Goal: Task Accomplishment & Management: Complete application form

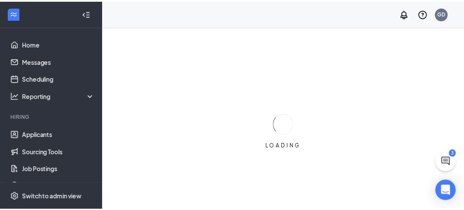
scroll to position [145, 0]
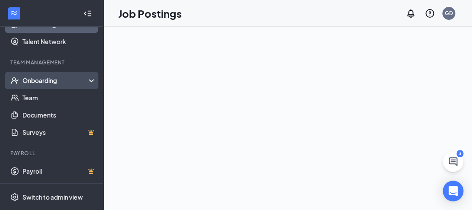
click at [75, 82] on div "Onboarding" at bounding box center [55, 80] width 66 height 9
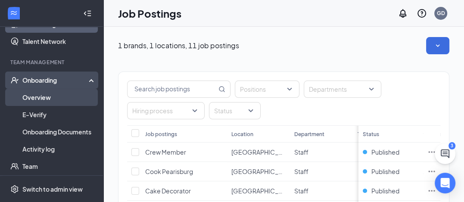
click at [47, 97] on link "Overview" at bounding box center [59, 97] width 74 height 17
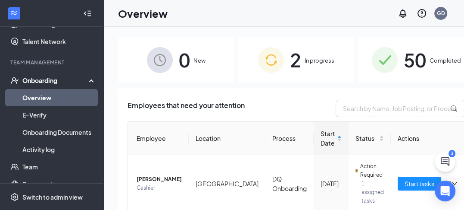
scroll to position [89, 0]
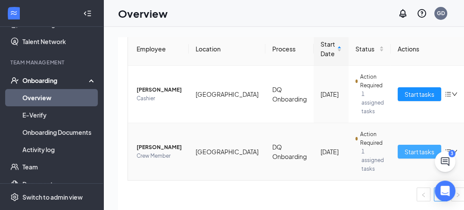
click at [405, 149] on span "Start tasks" at bounding box center [420, 151] width 30 height 9
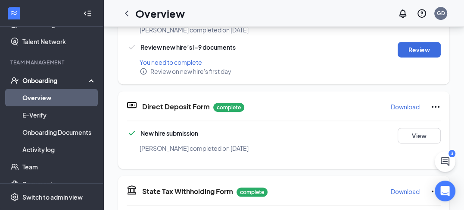
scroll to position [259, 0]
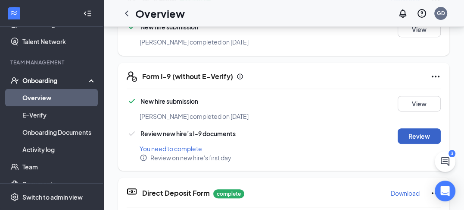
click at [422, 129] on button "Review" at bounding box center [419, 136] width 43 height 16
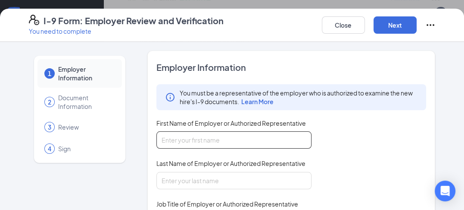
click at [165, 146] on input "First Name of Employer or Authorized Representative" at bounding box center [234, 139] width 155 height 17
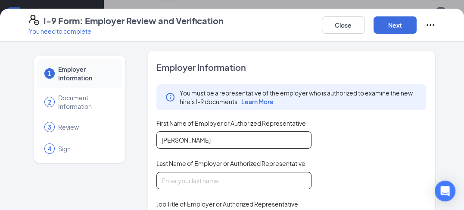
type input "[PERSON_NAME]"
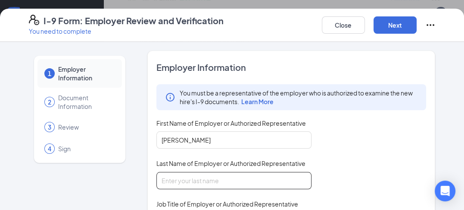
click at [170, 186] on input "Last Name of Employer or Authorized Representative" at bounding box center [234, 180] width 155 height 17
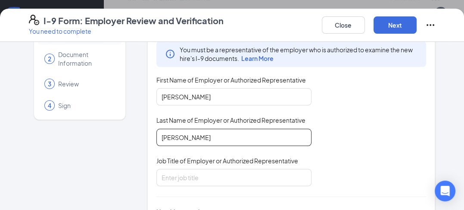
scroll to position [86, 0]
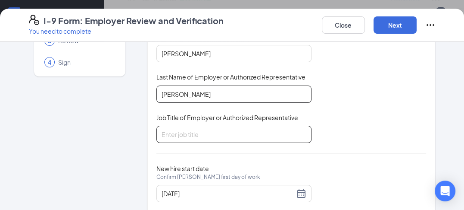
type input "[PERSON_NAME]"
click at [175, 139] on input "Job Title of Employer or Authorized Representative" at bounding box center [234, 133] width 155 height 17
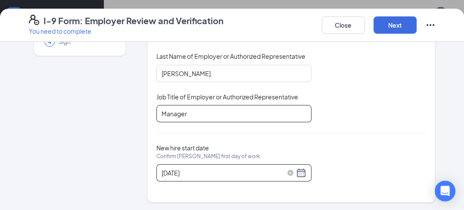
type input "Manager"
click at [297, 172] on div "[DATE]" at bounding box center [234, 172] width 145 height 10
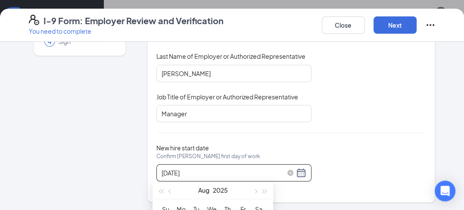
scroll to position [431, 0]
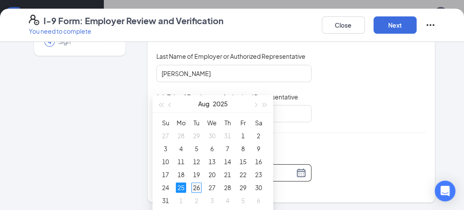
type input "[DATE]"
drag, startPoint x: 197, startPoint y: 183, endPoint x: 202, endPoint y: 184, distance: 5.7
click at [197, 184] on div "26" at bounding box center [196, 187] width 10 height 10
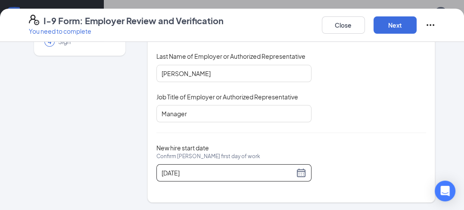
scroll to position [561, 0]
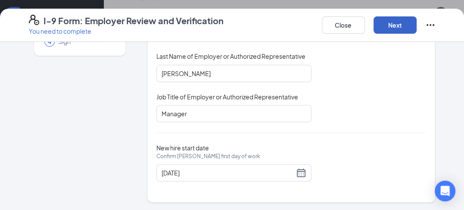
click at [405, 24] on button "Next" at bounding box center [395, 24] width 43 height 17
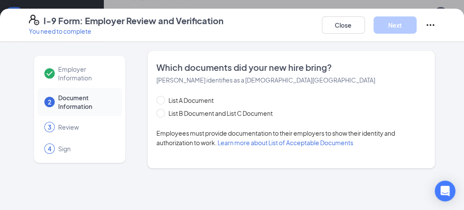
scroll to position [0, 0]
click at [165, 98] on span at bounding box center [161, 100] width 9 height 9
click at [163, 98] on input "List A Document" at bounding box center [160, 99] width 6 height 6
radio input "true"
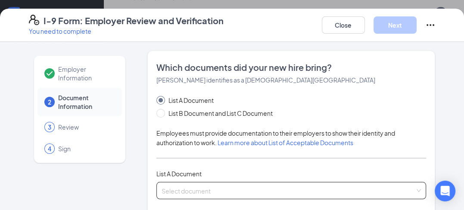
click at [400, 186] on input "search" at bounding box center [289, 188] width 254 height 13
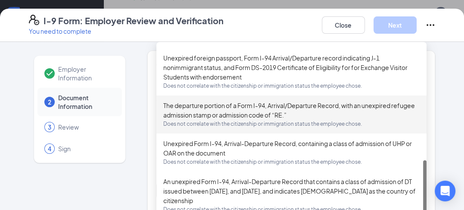
scroll to position [343, 0]
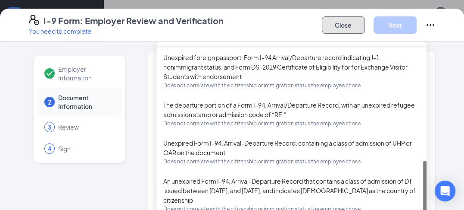
click at [358, 29] on button "Close" at bounding box center [343, 24] width 43 height 17
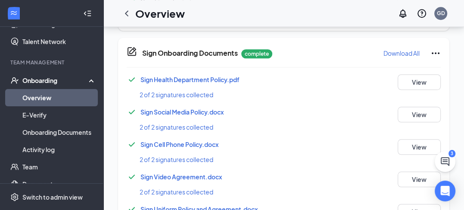
scroll to position [281, 0]
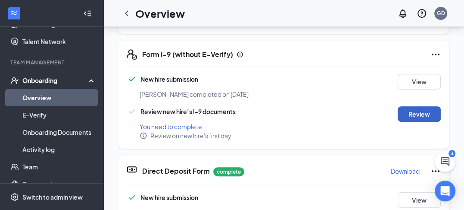
click at [438, 106] on button "Review" at bounding box center [419, 114] width 43 height 16
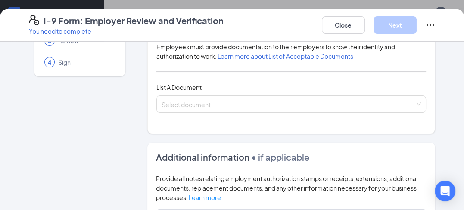
scroll to position [43, 0]
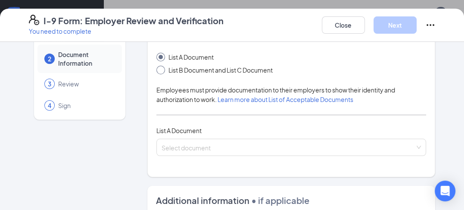
click at [159, 72] on span at bounding box center [161, 70] width 9 height 9
click at [159, 72] on input "List B Document and List C Document" at bounding box center [160, 69] width 6 height 6
radio input "true"
radio input "false"
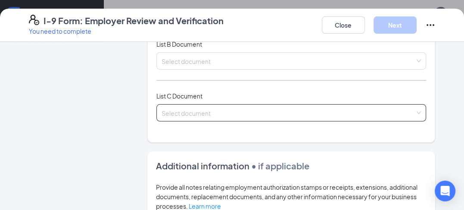
scroll to position [86, 0]
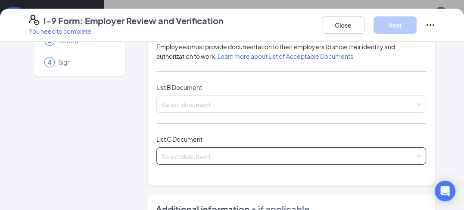
click at [166, 155] on input "search" at bounding box center [289, 153] width 254 height 13
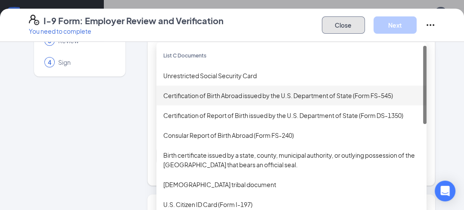
click at [349, 27] on button "Close" at bounding box center [343, 24] width 43 height 17
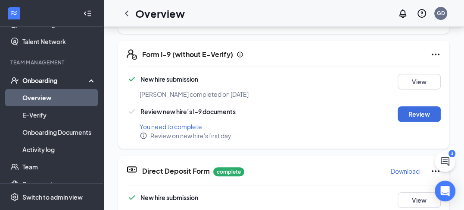
click at [423, 93] on div "New hire submission [PERSON_NAME] completed on [DATE] View Review new hire’s I-…" at bounding box center [284, 107] width 314 height 66
click at [414, 106] on button "Review" at bounding box center [419, 114] width 43 height 16
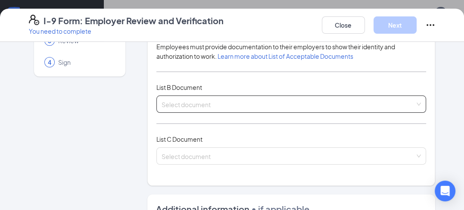
click at [415, 104] on div "Select document" at bounding box center [292, 103] width 270 height 17
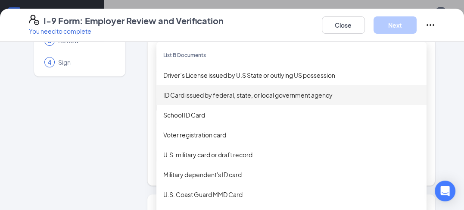
click at [279, 96] on div "ID Card issued by federal, state, or local government agency" at bounding box center [291, 94] width 257 height 9
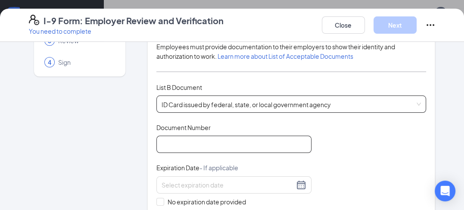
click at [163, 147] on input "Document Number" at bounding box center [234, 143] width 155 height 17
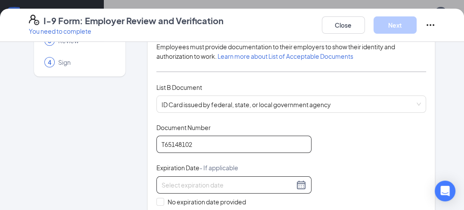
type input "T65148102"
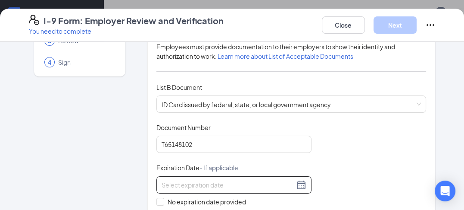
click at [299, 185] on div at bounding box center [234, 184] width 145 height 10
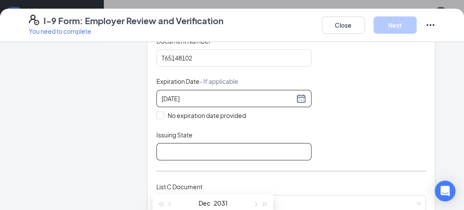
type input "[DATE]"
click at [168, 155] on input "Issuing State" at bounding box center [234, 151] width 155 height 17
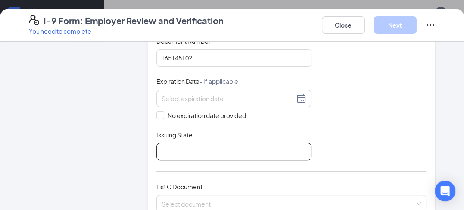
type input "[US_STATE]"
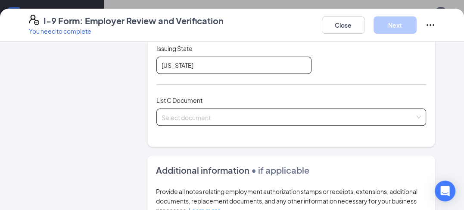
click at [416, 115] on div "Select document" at bounding box center [292, 116] width 270 height 17
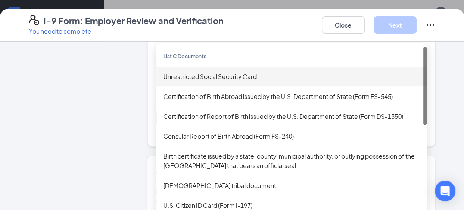
click at [225, 73] on div "Unrestricted Social Security Card" at bounding box center [291, 76] width 257 height 9
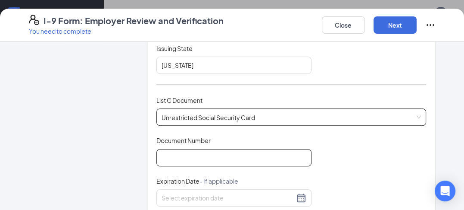
click at [176, 158] on input "Document Number" at bounding box center [234, 157] width 155 height 17
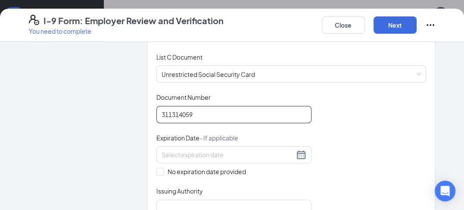
scroll to position [345, 0]
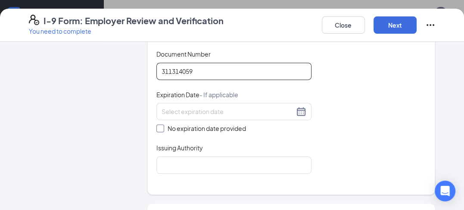
type input "311314059"
click at [157, 127] on input "No expiration date provided" at bounding box center [160, 127] width 6 height 6
checkbox input "true"
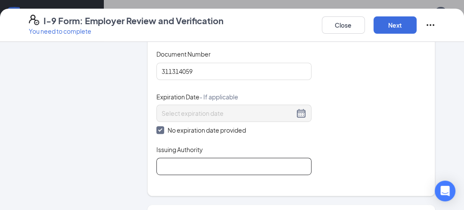
click at [183, 168] on input "Issuing Authority" at bounding box center [234, 165] width 155 height 17
type input "Social Security"
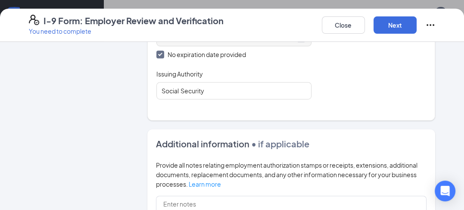
scroll to position [419, 0]
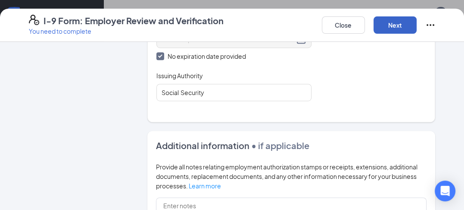
click at [405, 23] on button "Next" at bounding box center [395, 24] width 43 height 17
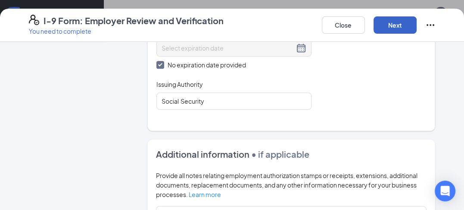
click at [404, 26] on button "Next" at bounding box center [395, 24] width 43 height 17
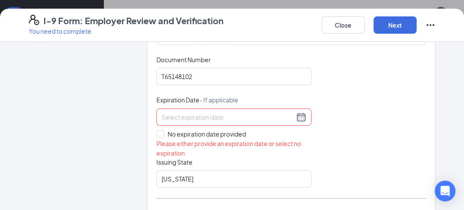
scroll to position [156, 0]
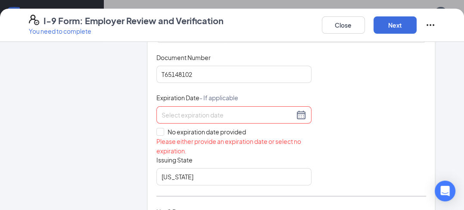
click at [298, 116] on div at bounding box center [234, 115] width 145 height 10
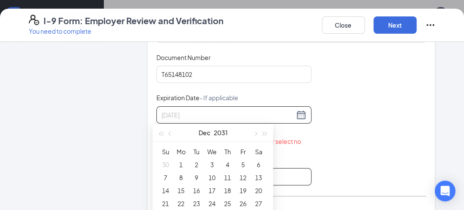
type input "[DATE]"
click at [257, 164] on div "6" at bounding box center [259, 164] width 10 height 10
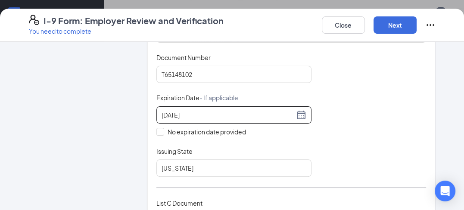
scroll to position [242, 0]
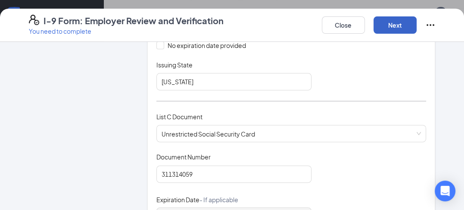
click at [400, 22] on button "Next" at bounding box center [395, 24] width 43 height 17
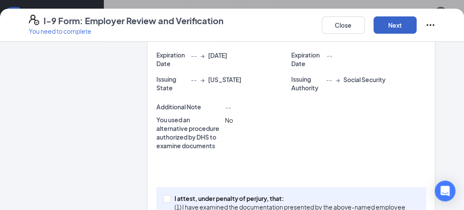
scroll to position [313, 0]
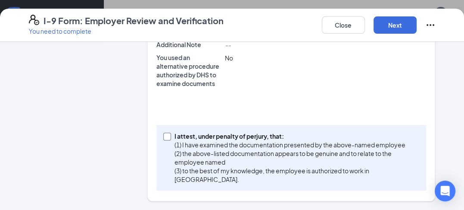
click at [163, 137] on input "I attest, under penalty of [PERSON_NAME], that: (1) I have examined the documen…" at bounding box center [166, 135] width 6 height 6
checkbox input "true"
click at [390, 23] on button "Next" at bounding box center [395, 24] width 43 height 17
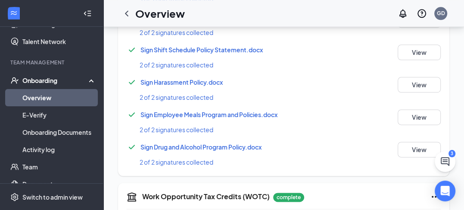
scroll to position [838, 0]
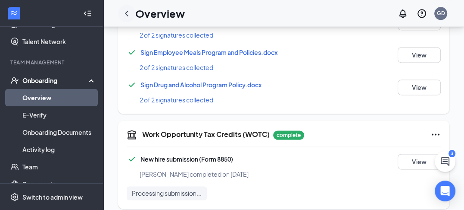
click at [127, 12] on icon "ChevronLeft" at bounding box center [126, 13] width 3 height 6
